Goal: Transaction & Acquisition: Download file/media

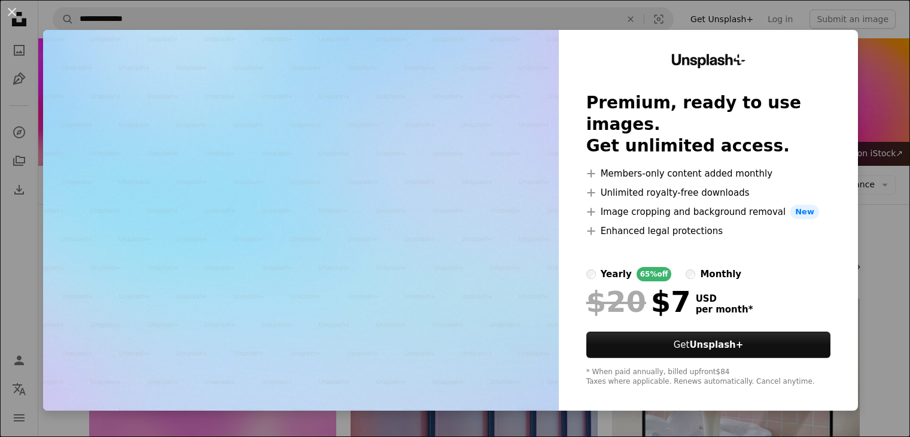
scroll to position [778, 0]
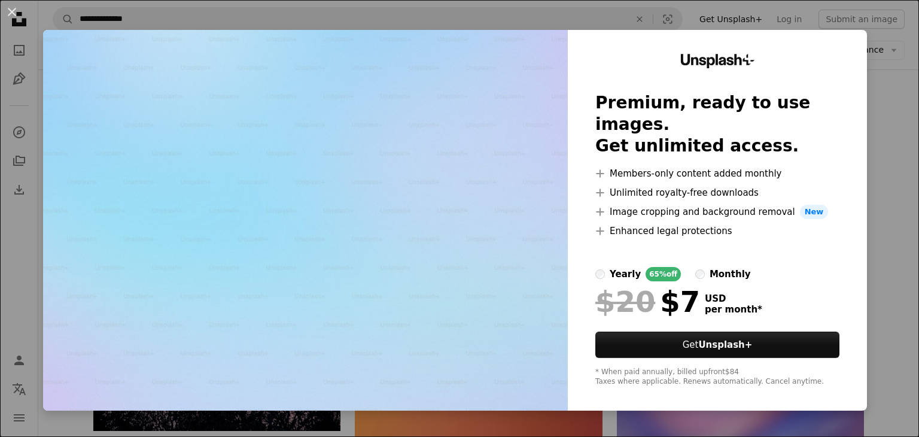
click at [885, 80] on div "An X shape Unsplash+ Premium, ready to use images. Get unlimited access. A plus…" at bounding box center [459, 218] width 919 height 437
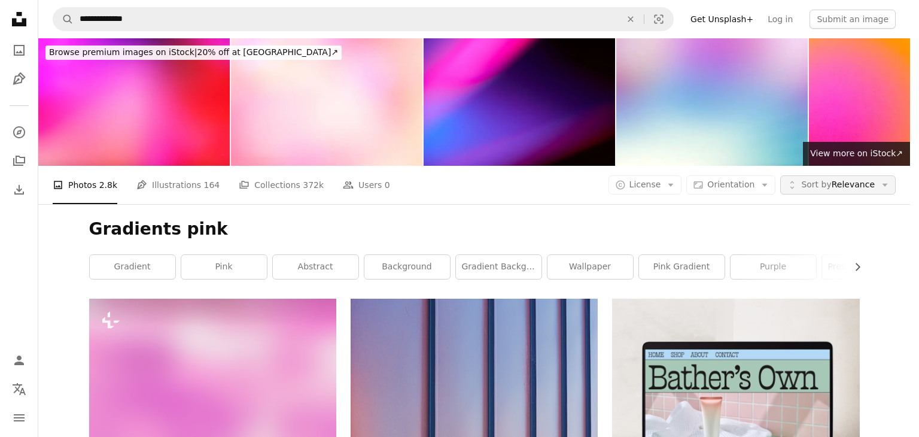
click at [858, 179] on span "Sort by Relevance" at bounding box center [838, 185] width 74 height 12
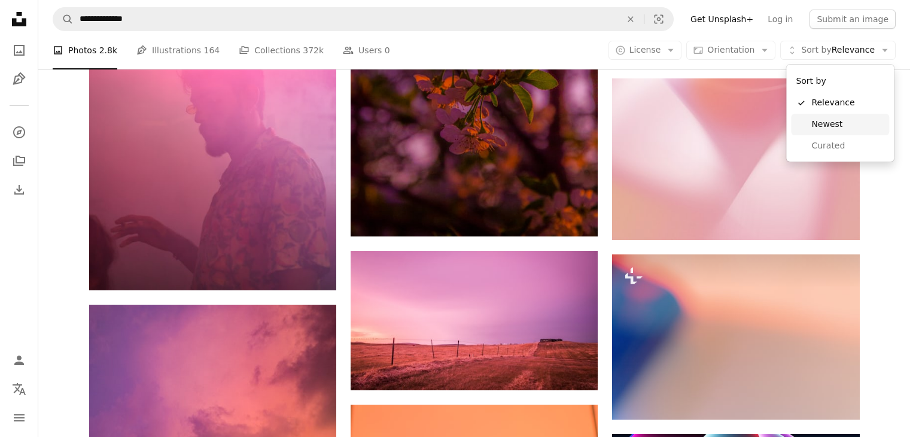
click at [823, 122] on span "Newest" at bounding box center [847, 124] width 73 height 12
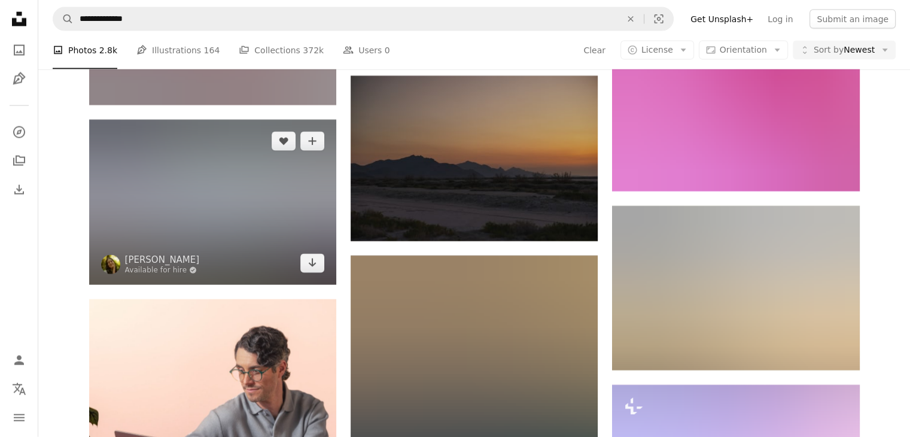
scroll to position [2931, 0]
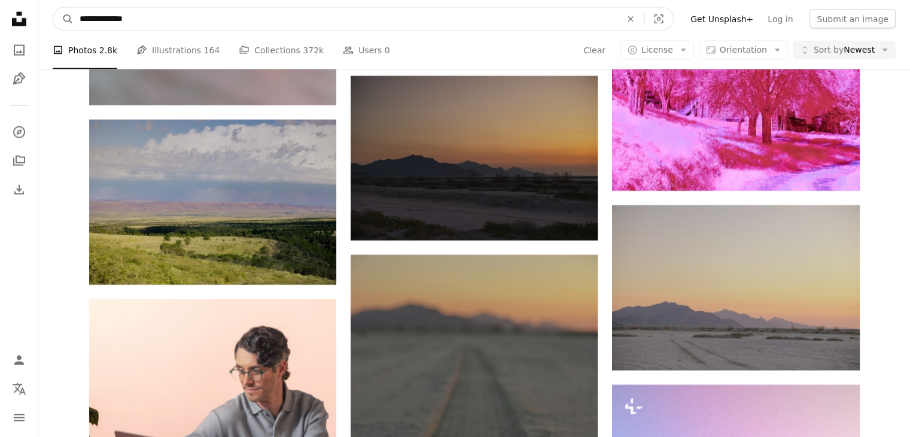
click at [123, 15] on input "**********" at bounding box center [346, 19] width 544 height 23
type input "**********"
click at [53, 8] on button "A magnifying glass" at bounding box center [63, 19] width 20 height 23
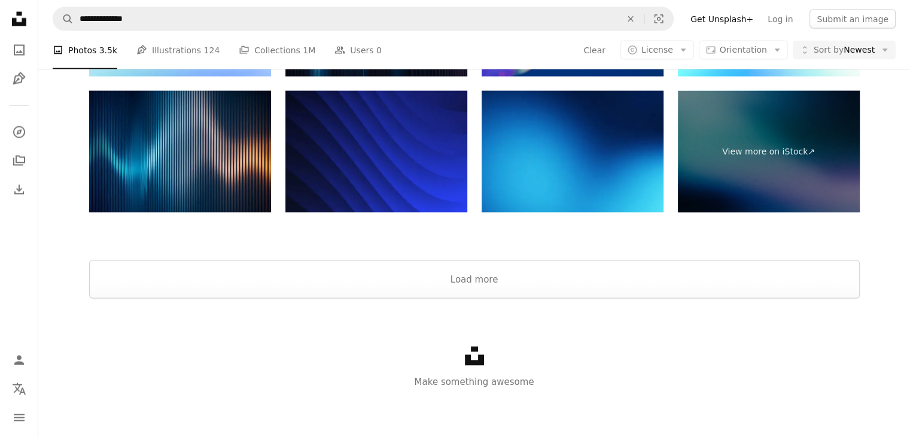
scroll to position [2153, 0]
click at [173, 77] on img at bounding box center [180, 16] width 182 height 121
click at [481, 283] on button "Load more" at bounding box center [474, 279] width 770 height 38
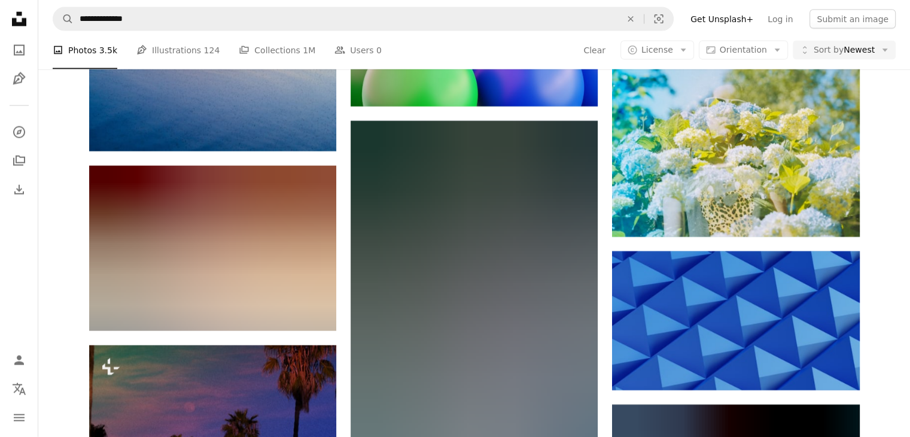
scroll to position [7593, 0]
